Goal: Task Accomplishment & Management: Use online tool/utility

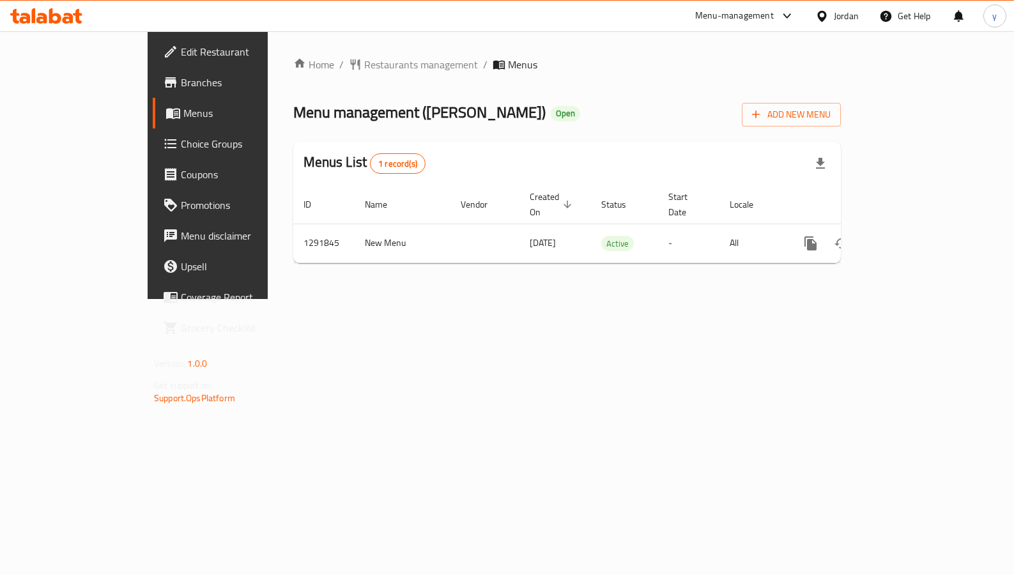
click at [181, 143] on span "Choice Groups" at bounding box center [244, 143] width 126 height 15
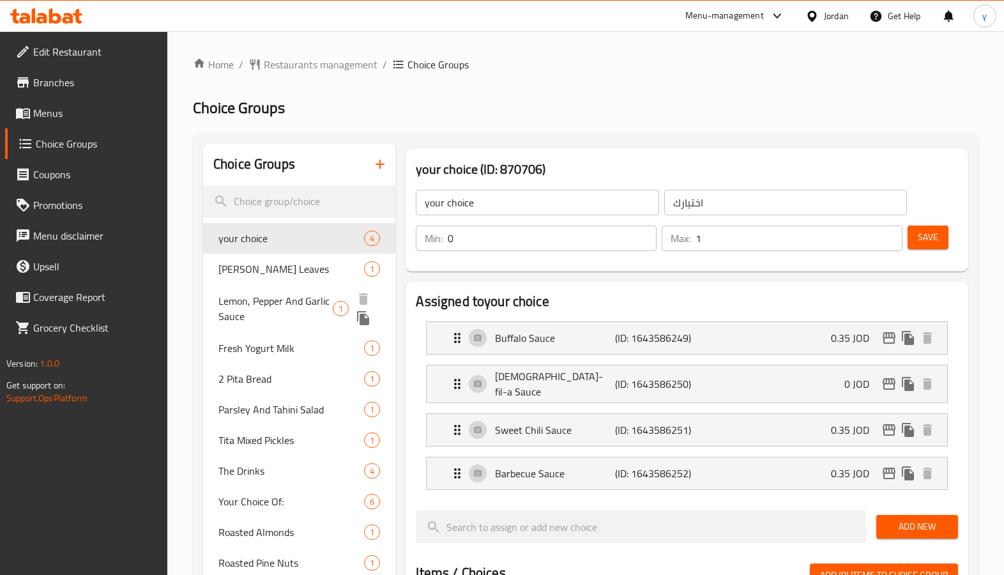
click at [285, 304] on span "Lemon, Pepper And Garlic Sauce" at bounding box center [276, 308] width 114 height 31
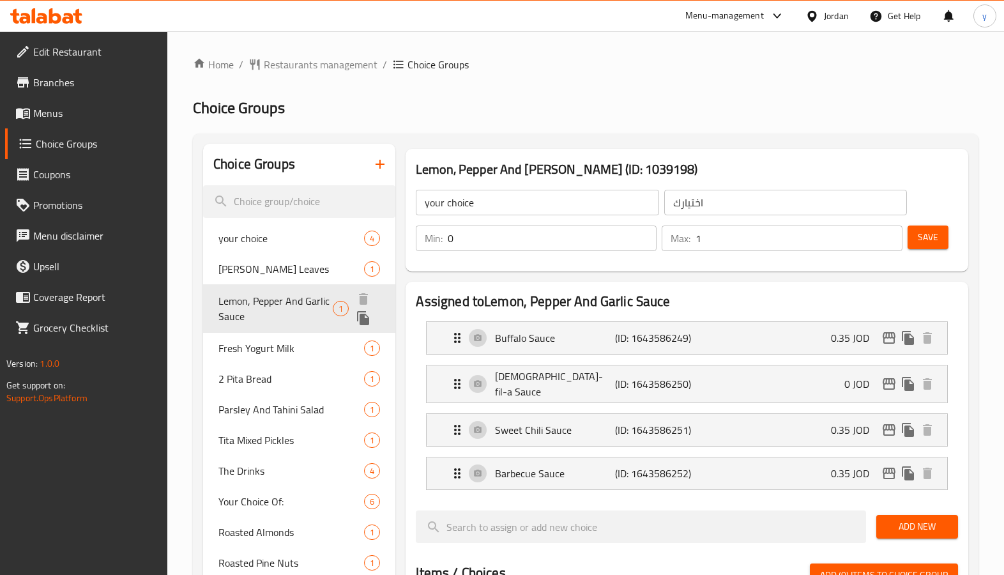
type input "Lemon, Pepper And Garlic Sauce"
type input "صوص الليمون والفلفل والثوم"
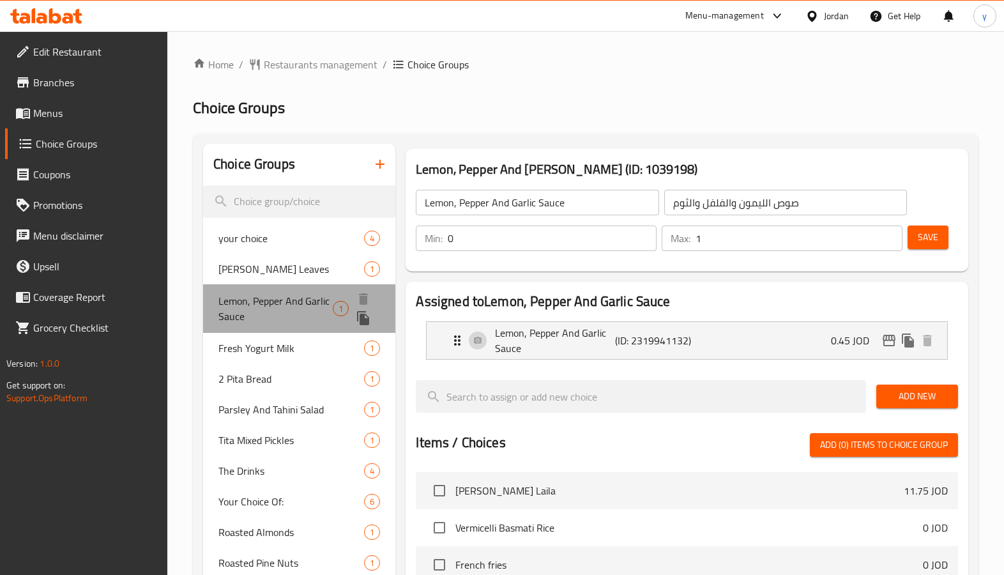
click at [284, 304] on span "Lemon, Pepper And Garlic Sauce" at bounding box center [276, 308] width 114 height 31
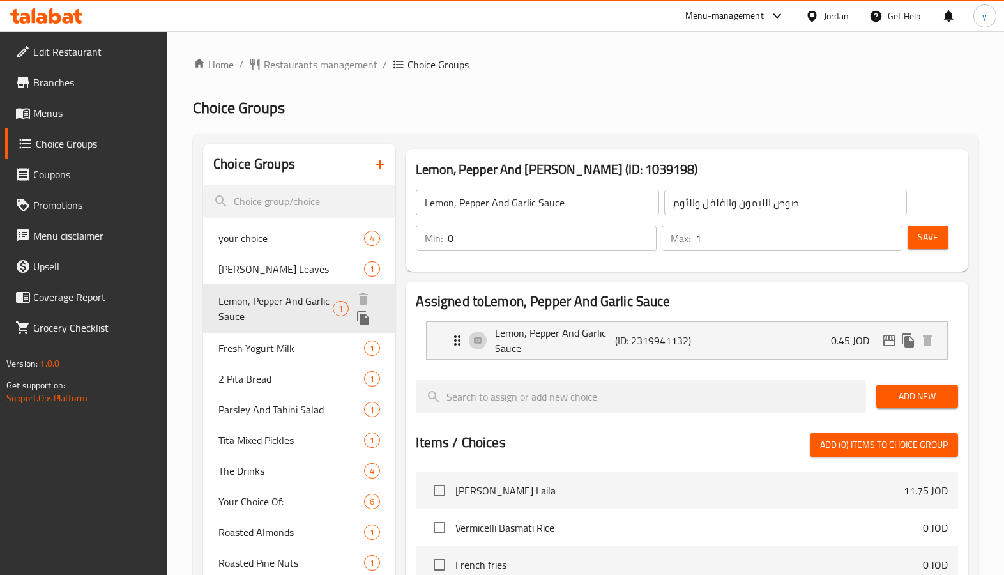
click at [285, 303] on span "Lemon, Pepper And Garlic Sauce" at bounding box center [276, 308] width 114 height 31
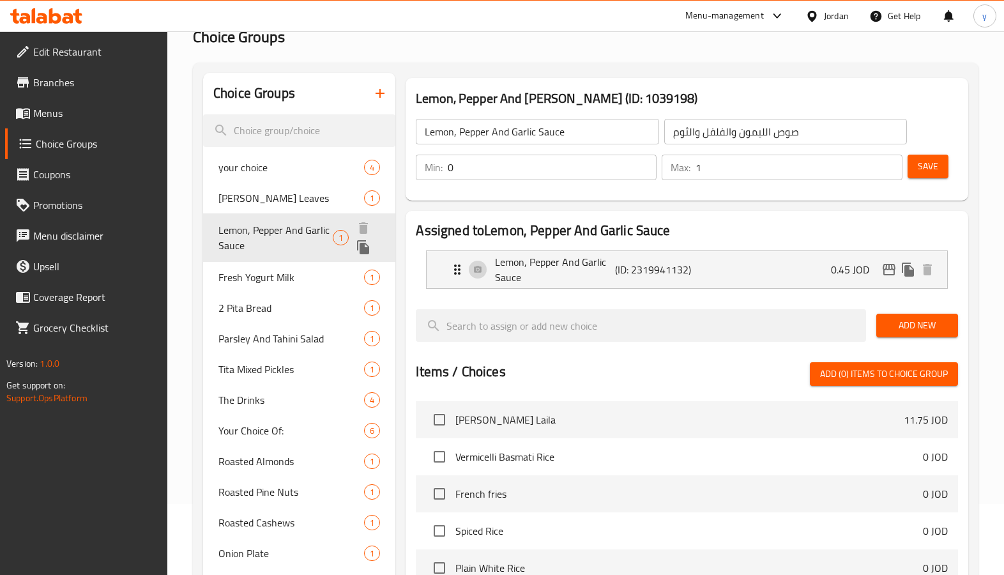
scroll to position [70, 0]
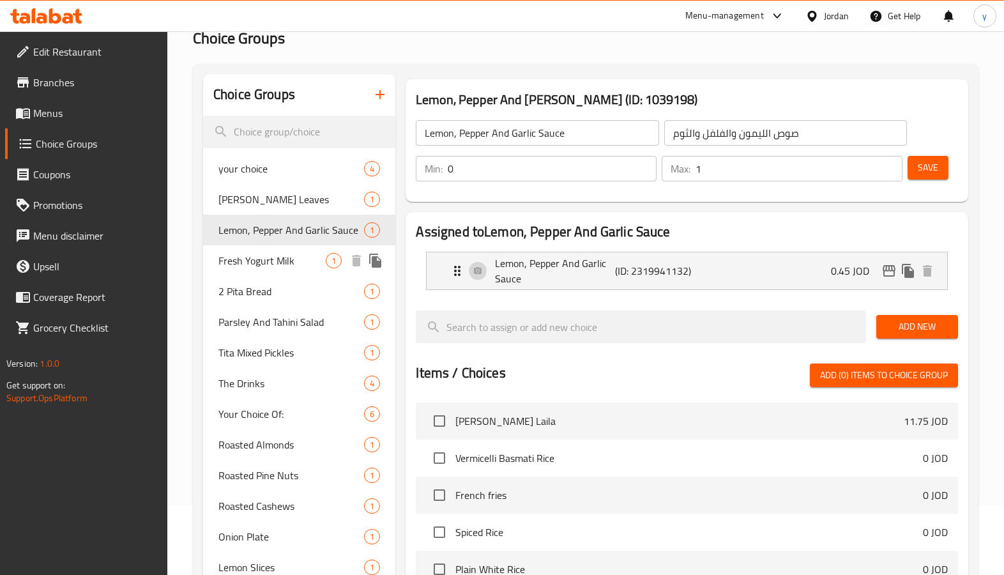
click at [284, 261] on span "Fresh Yogurt Milk" at bounding box center [272, 260] width 107 height 15
type input "Fresh Yogurt Milk"
type input "لبن [PERSON_NAME]"
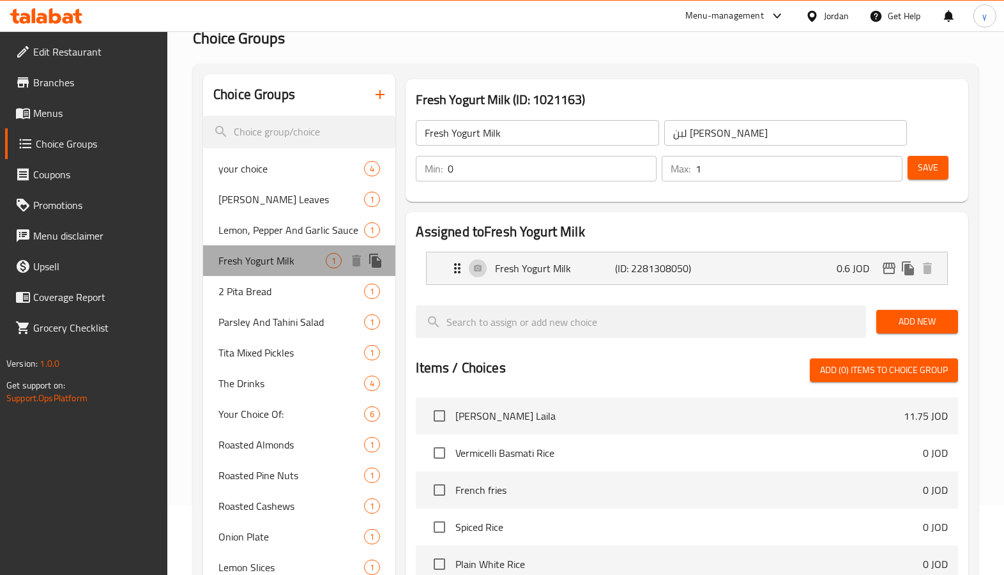
click at [284, 261] on span "Fresh Yogurt Milk" at bounding box center [272, 260] width 107 height 15
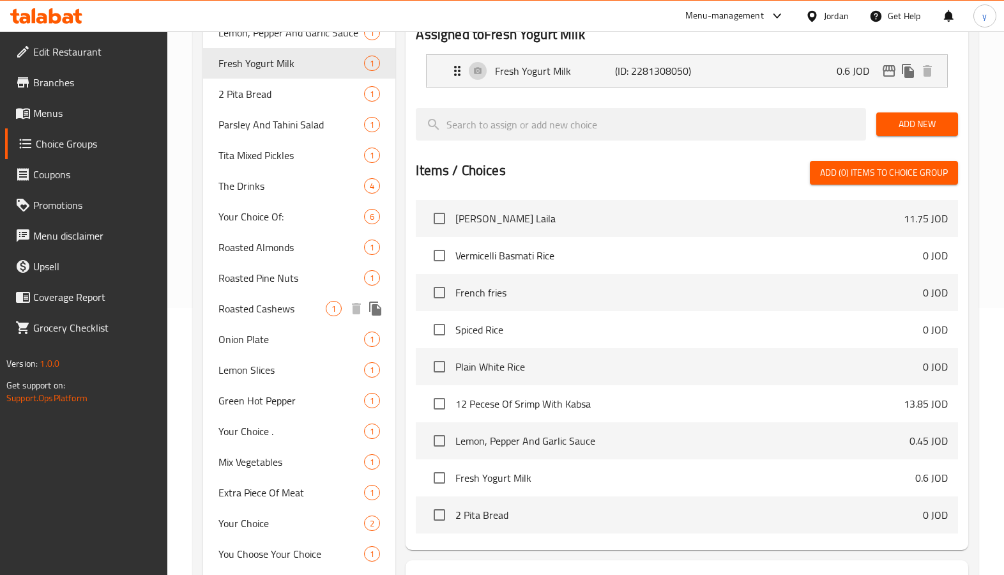
scroll to position [197, 0]
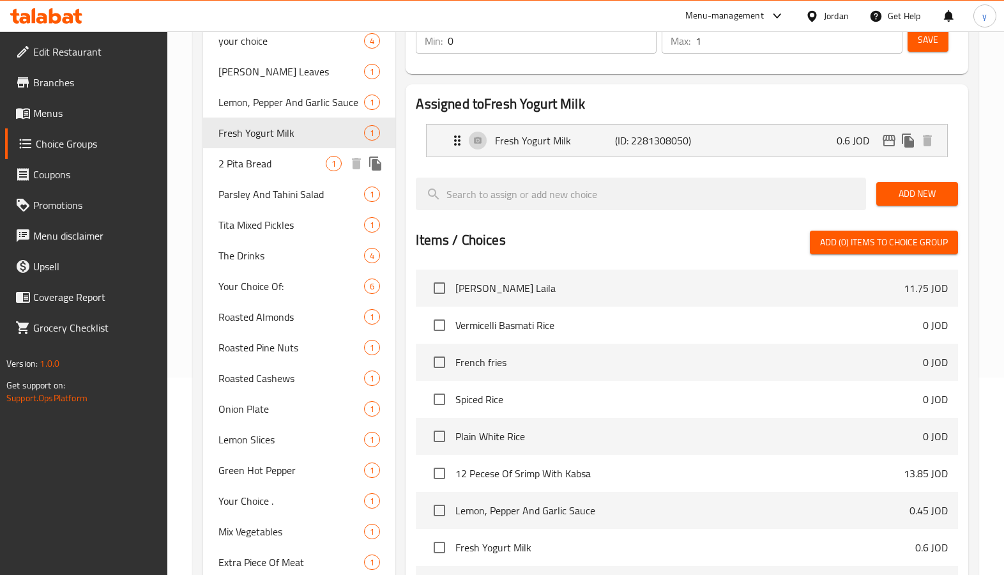
click at [259, 171] on span "2 Pita Bread" at bounding box center [272, 163] width 107 height 15
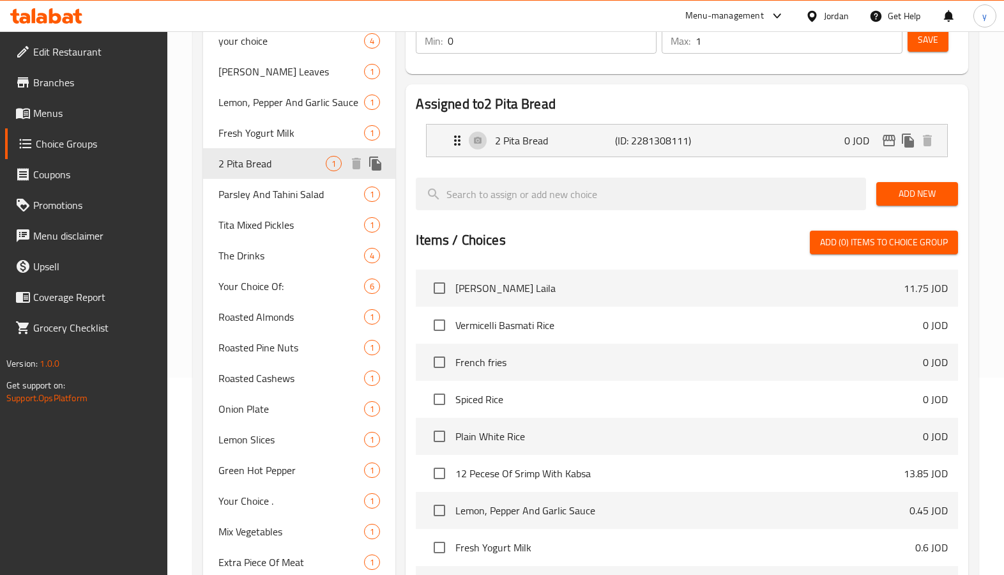
type input "2 Pita Bread"
type input "2 خبز بيتا"
click at [259, 171] on span "2 Pita Bread" at bounding box center [272, 163] width 107 height 15
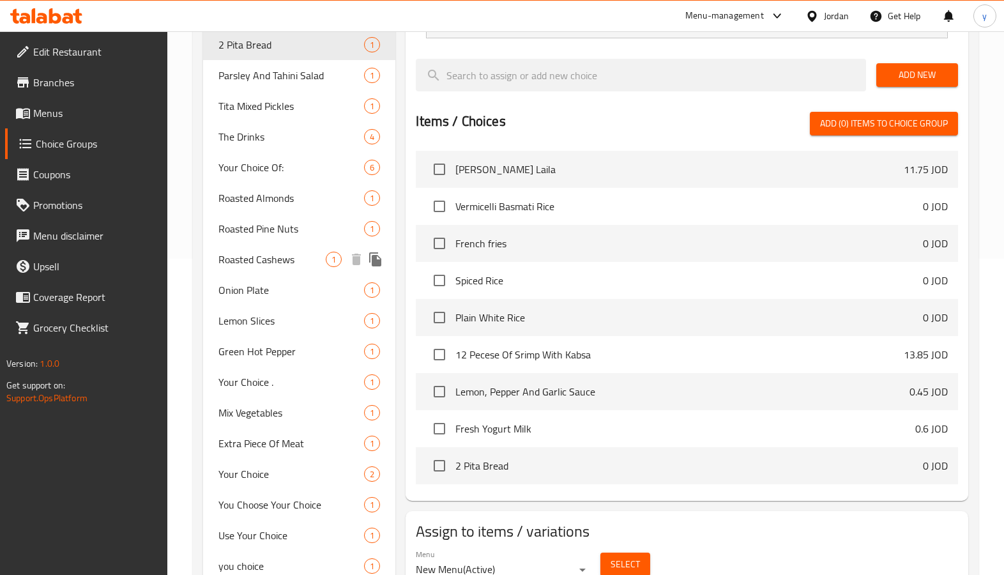
scroll to position [134, 0]
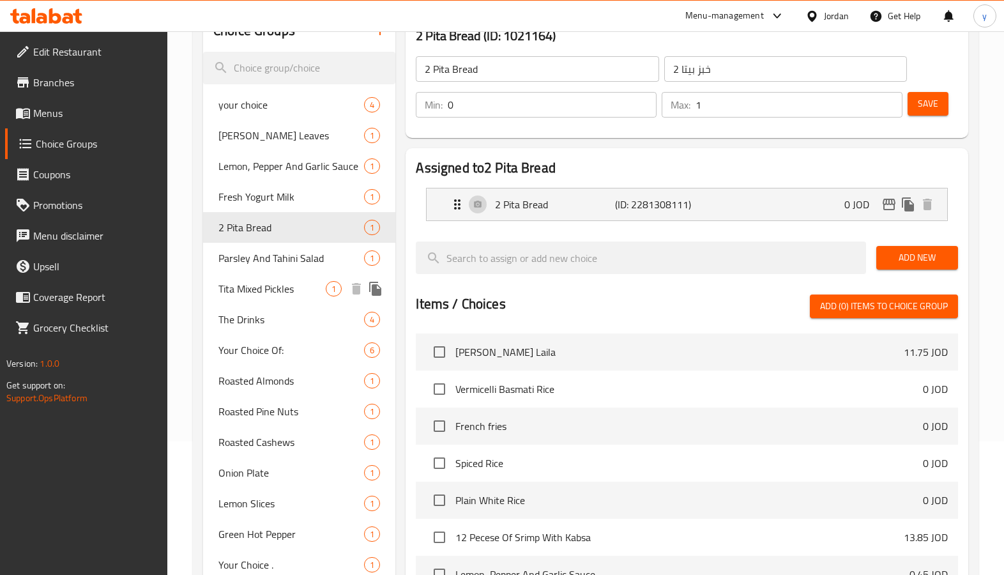
click at [282, 302] on div "Tita Mixed Pickles 1" at bounding box center [299, 288] width 192 height 31
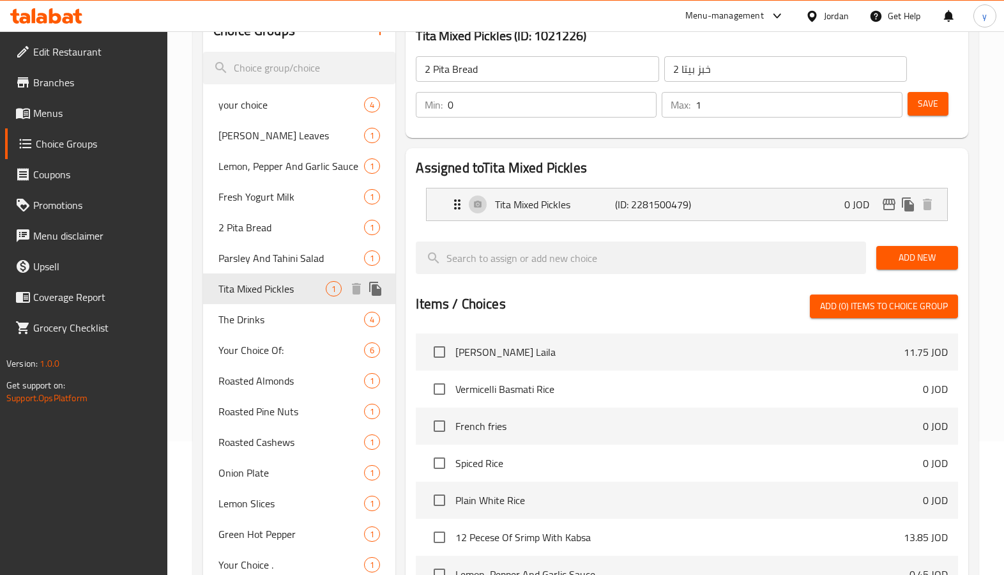
type input "Tita Mixed Pickles"
type input "مخلل تيتا المشكل"
click at [282, 301] on div "Tita Mixed Pickles 1" at bounding box center [299, 288] width 192 height 31
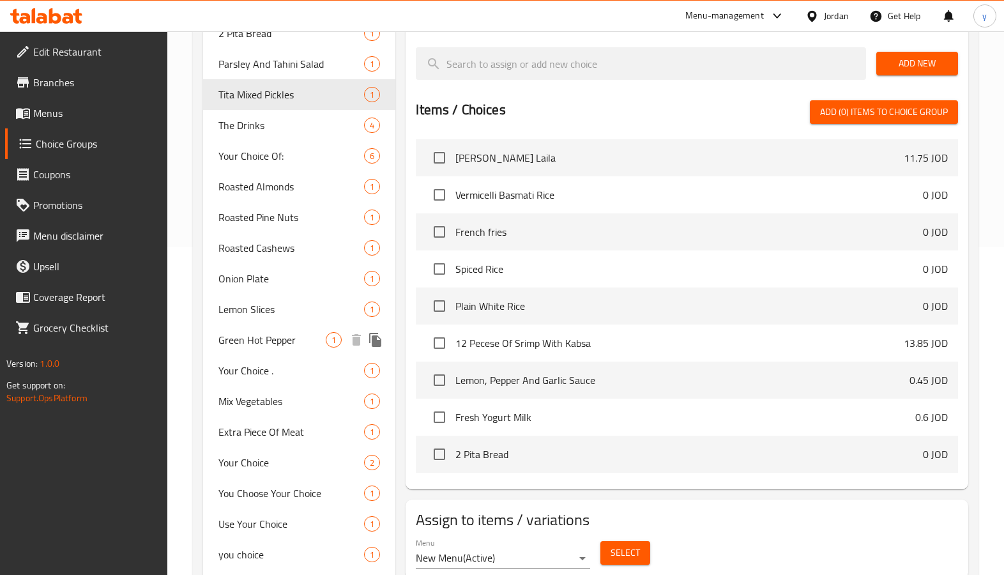
scroll to position [325, 0]
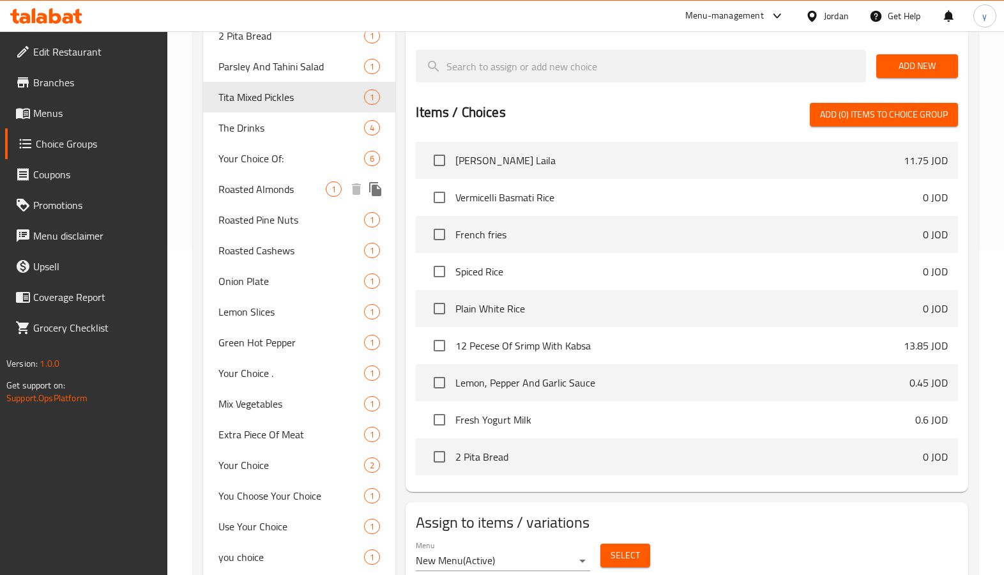
click at [312, 187] on span "Roasted Almonds" at bounding box center [272, 188] width 107 height 15
type input "Roasted Almonds"
type input "لوز محمص"
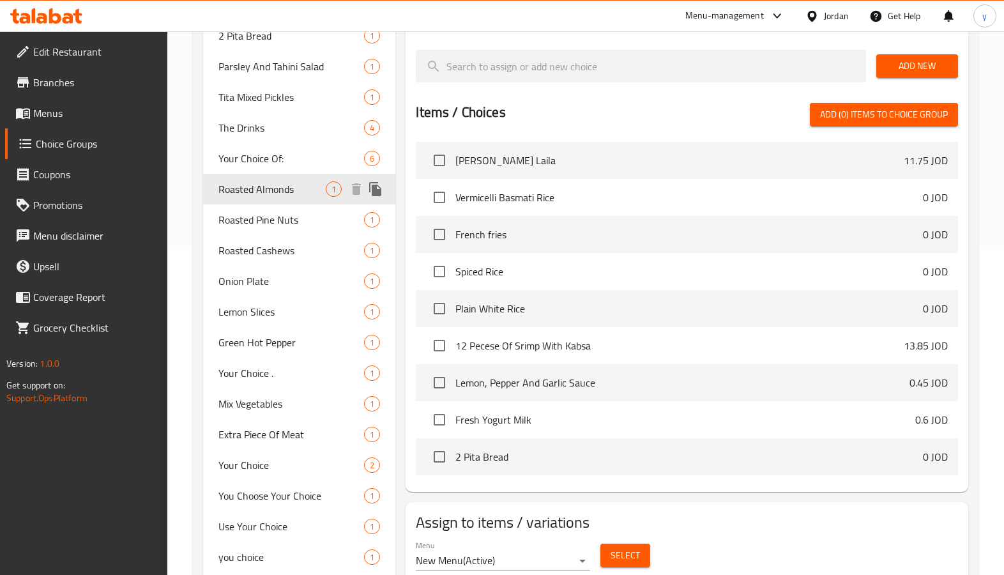
click at [312, 187] on span "Roasted Almonds" at bounding box center [272, 188] width 107 height 15
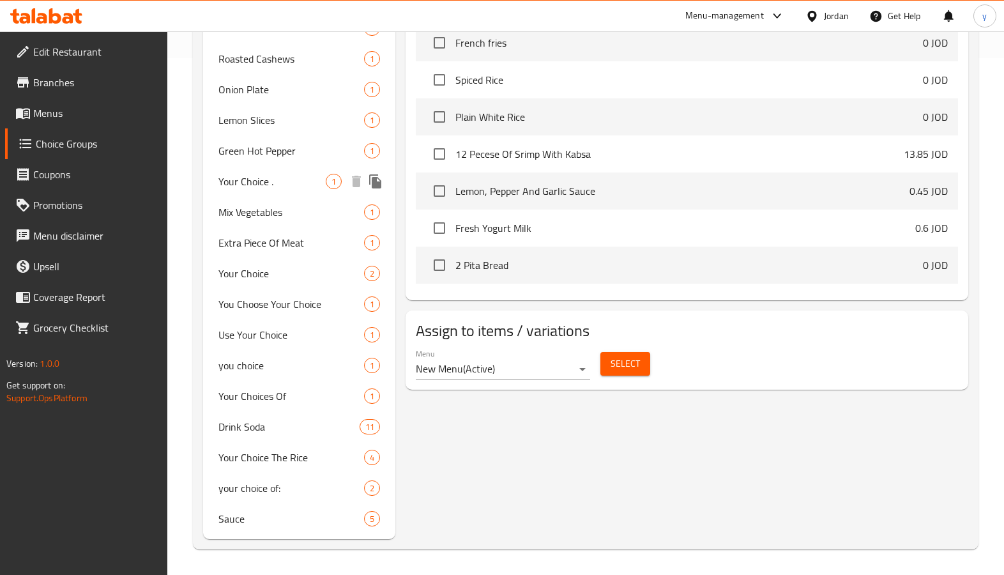
scroll to position [389, 0]
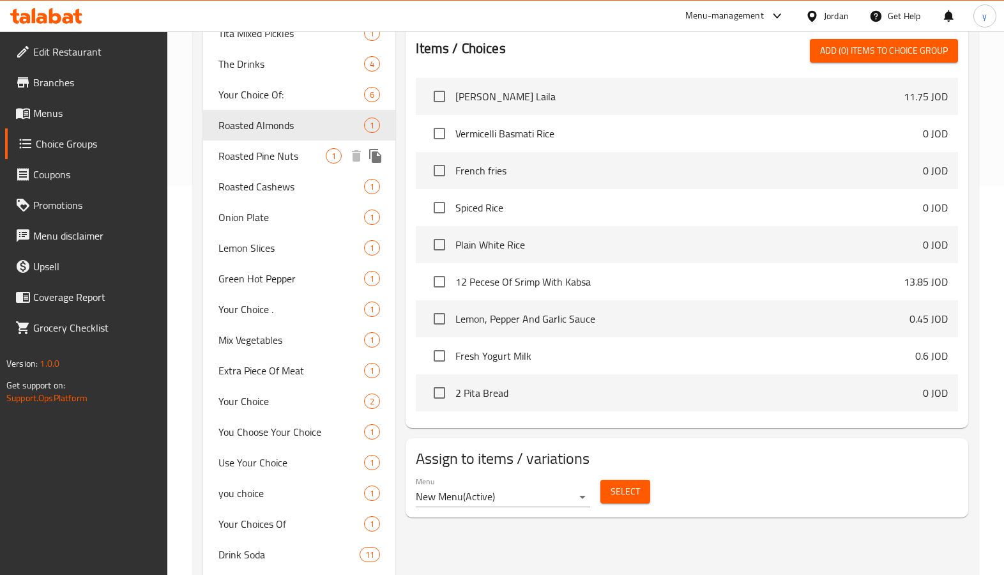
click at [319, 157] on span "Roasted Pine Nuts" at bounding box center [272, 155] width 107 height 15
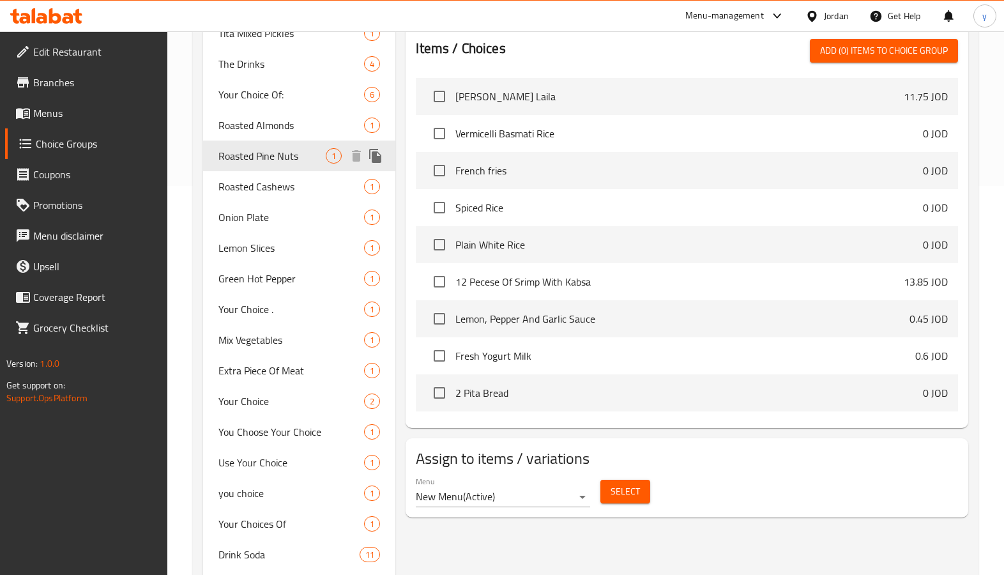
type input "Roasted Pine Nuts"
type input "صنوبر محمص"
click at [319, 157] on span "Roasted Pine Nuts" at bounding box center [272, 155] width 107 height 15
click at [300, 194] on span "Roasted Cashews" at bounding box center [272, 186] width 107 height 15
type input "Roasted Cashews"
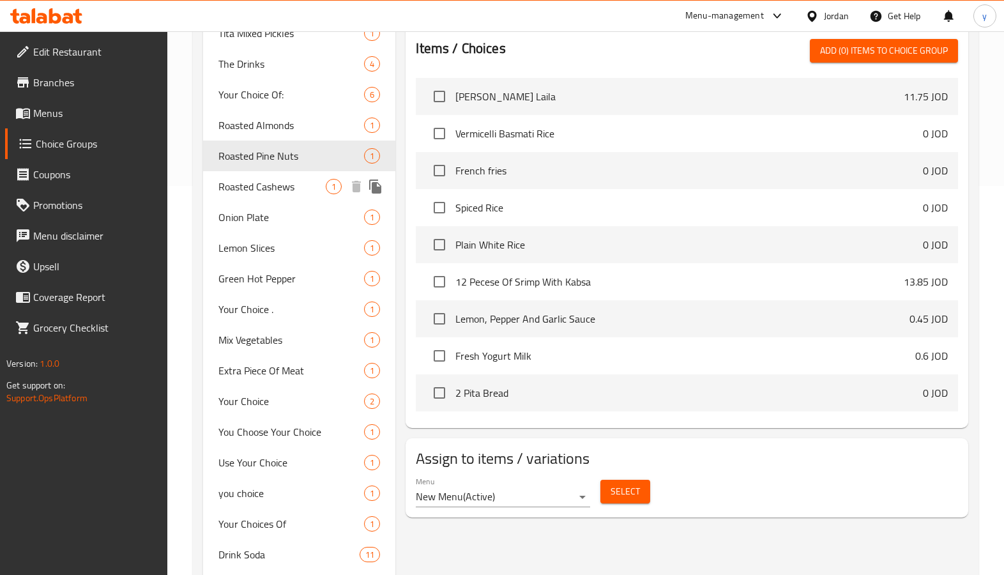
type input "كاجو محمص"
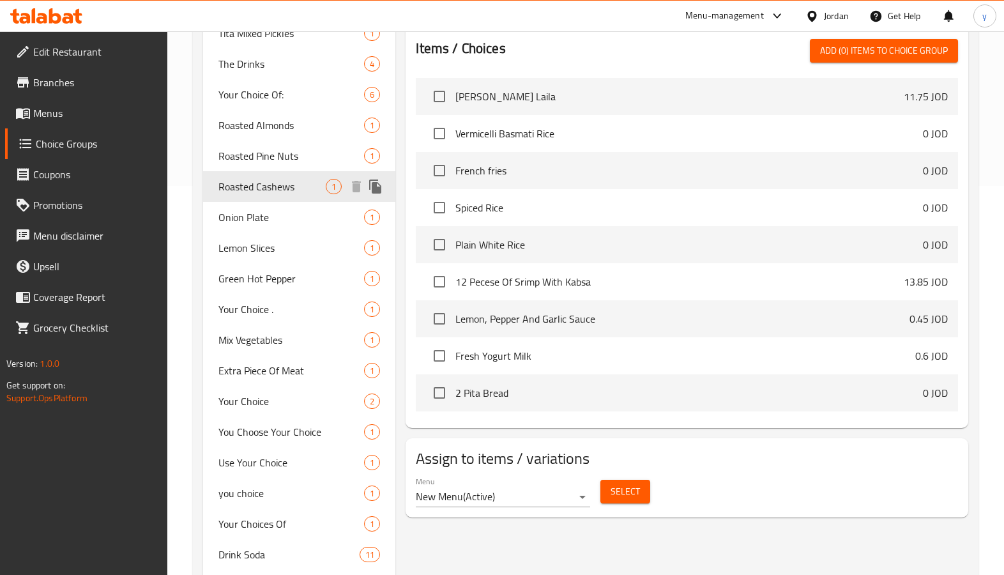
click at [300, 194] on span "Roasted Cashews" at bounding box center [272, 186] width 107 height 15
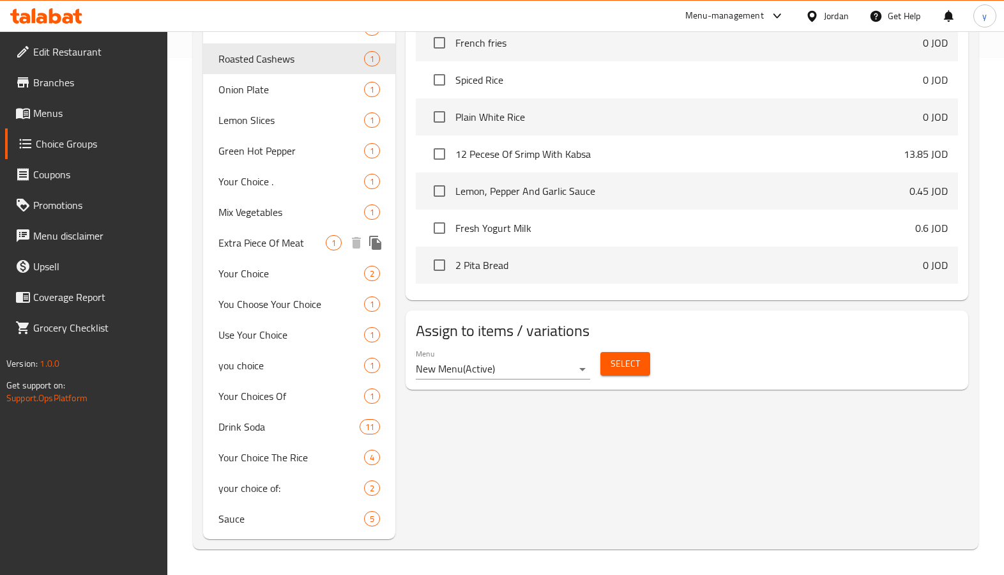
scroll to position [453, 0]
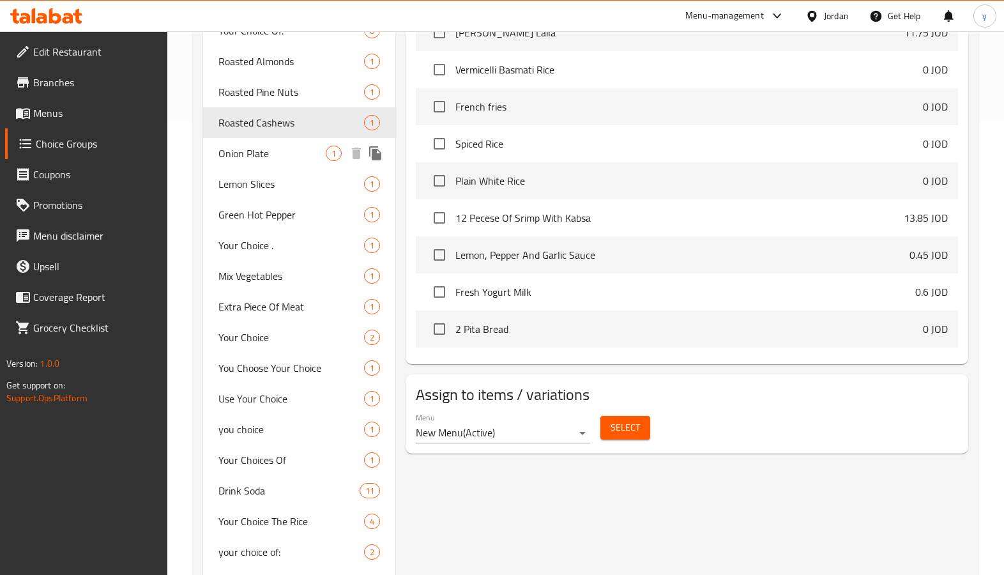
click at [278, 161] on div "Onion Plate 1" at bounding box center [299, 153] width 192 height 31
type input "Onion Plate"
type input "طبق بصل"
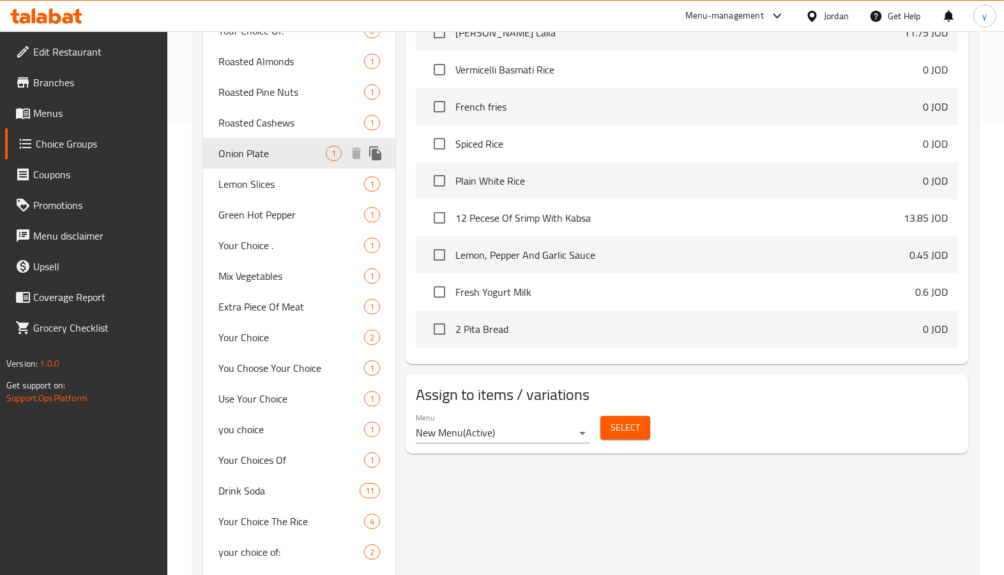
click at [278, 161] on div "Onion Plate 1" at bounding box center [299, 153] width 192 height 31
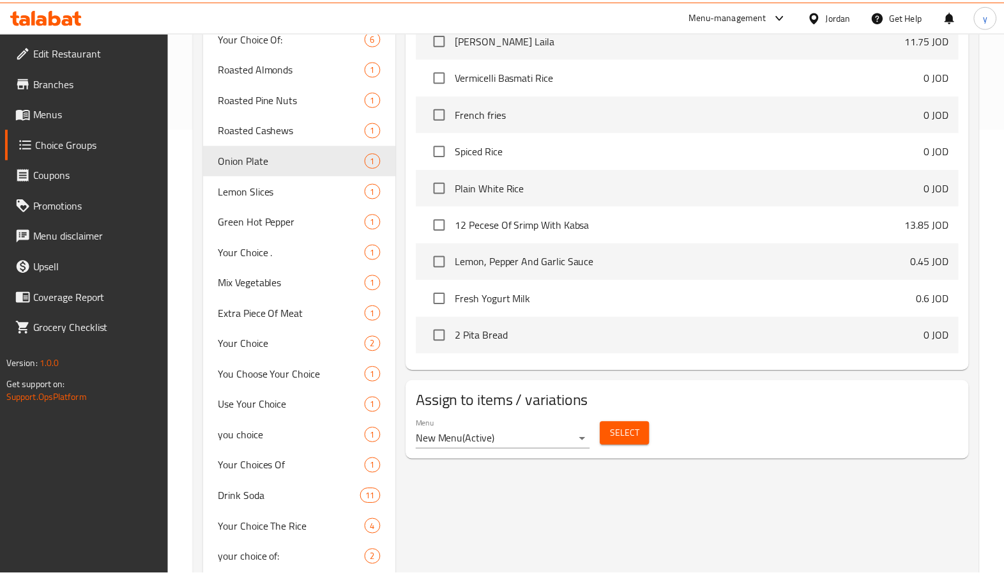
scroll to position [517, 0]
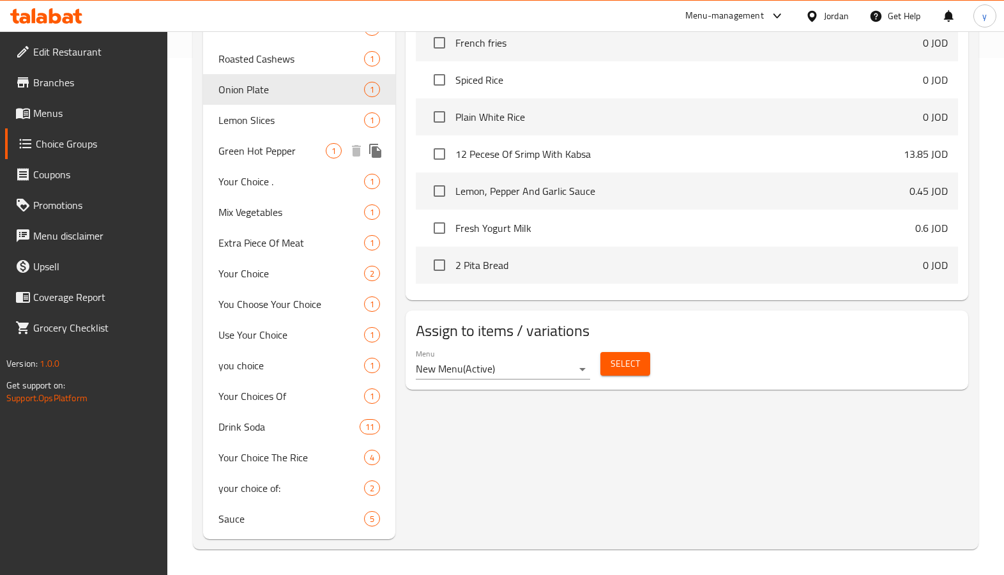
click at [271, 146] on span "Green Hot Pepper" at bounding box center [272, 150] width 107 height 15
type input "Green Hot Pepper"
type input "فلفل اخضر حار"
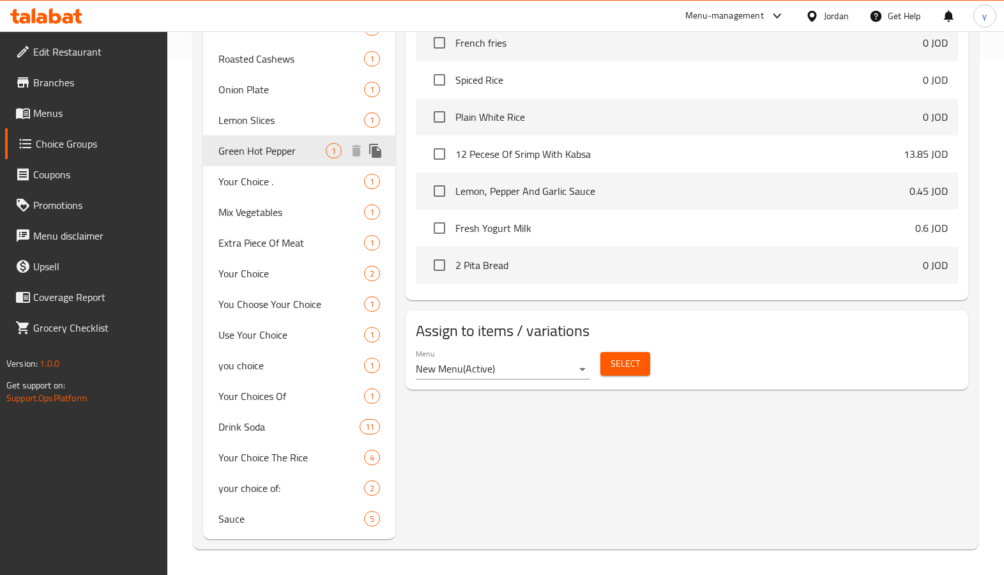
click at [271, 146] on span "Green Hot Pepper" at bounding box center [272, 150] width 107 height 15
click at [279, 185] on span "Your Choice ." at bounding box center [272, 181] width 107 height 15
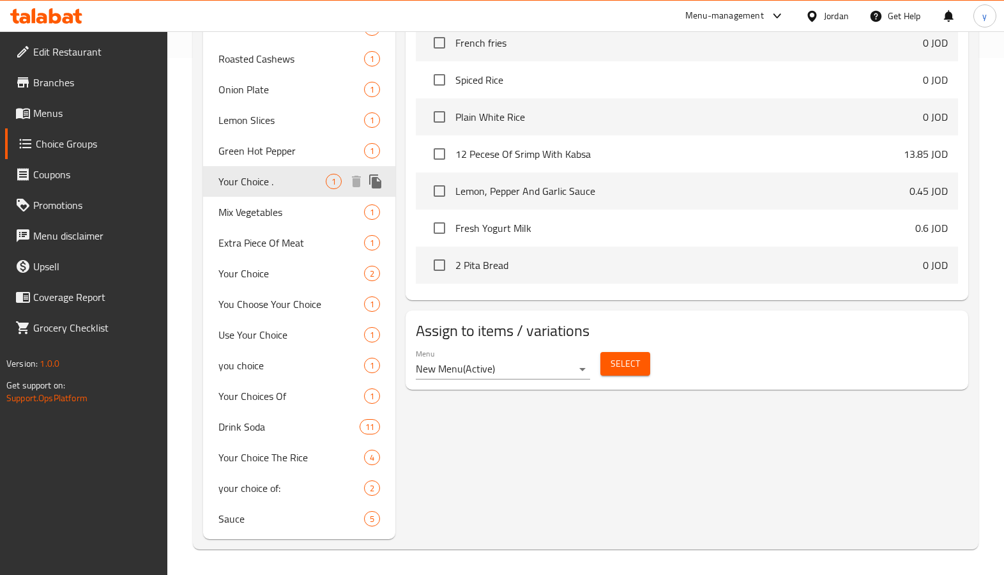
type input "Your Choice ."
type input "اختيارك ."
click at [279, 185] on span "Your Choice ." at bounding box center [272, 181] width 107 height 15
click at [293, 210] on span "Mix Vegetables" at bounding box center [272, 211] width 107 height 15
type input "Mix Vegetables"
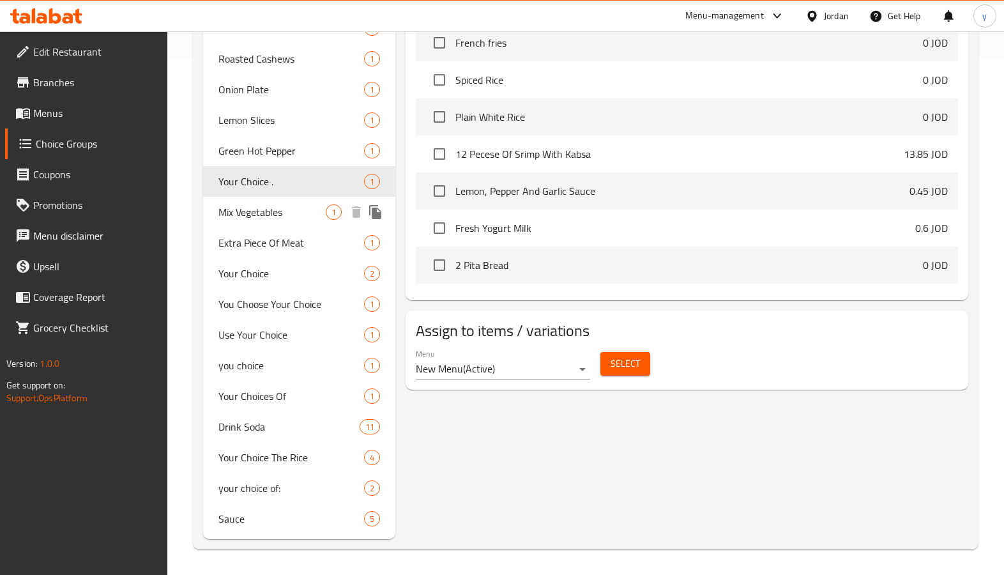
type input "خضره مشكله"
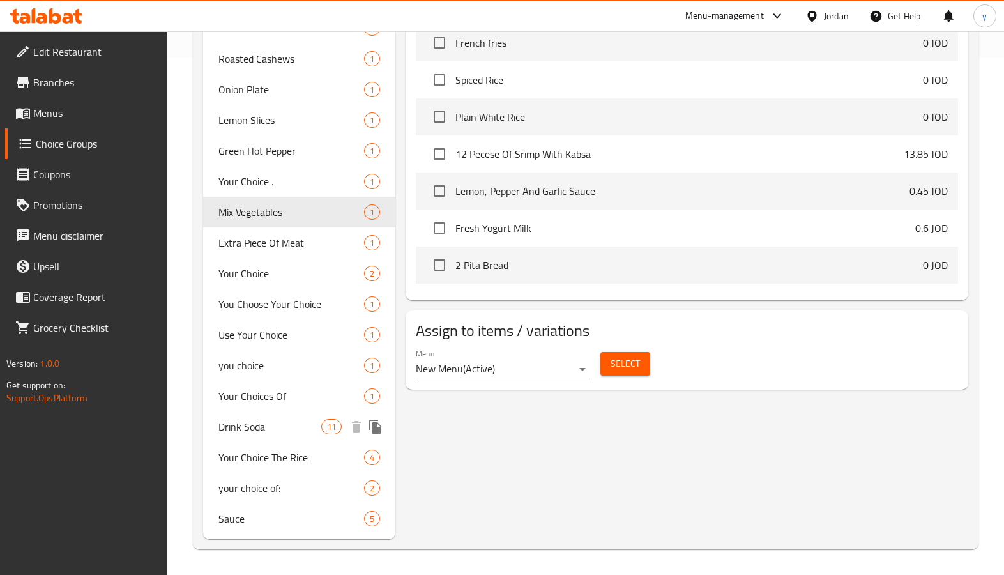
click at [259, 416] on div "Drink Soda 11" at bounding box center [299, 427] width 192 height 31
type input "Drink Soda"
type input "شرب الصودا"
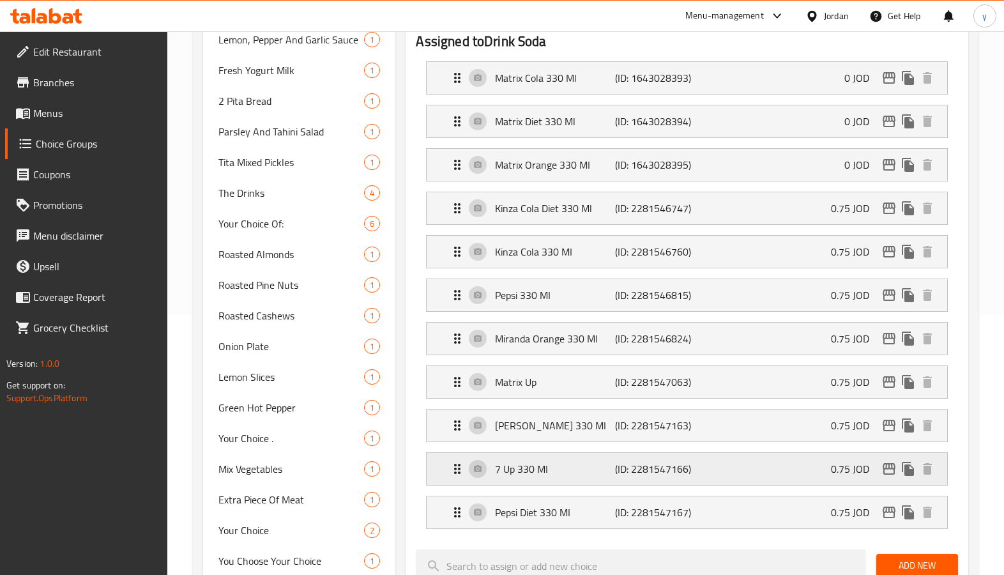
scroll to position [232, 0]
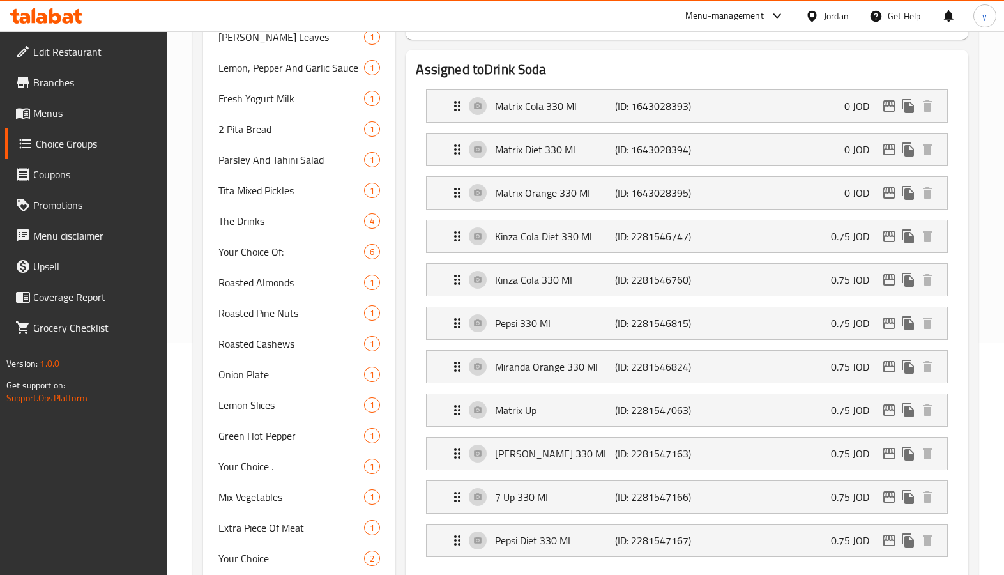
click at [70, 11] on icon at bounding box center [46, 15] width 72 height 15
